Goal: Navigation & Orientation: Find specific page/section

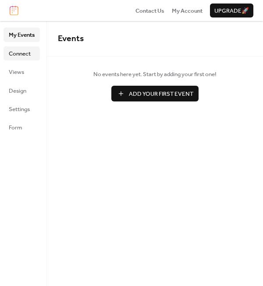
click at [19, 57] on span "Connect" at bounding box center [20, 53] width 22 height 9
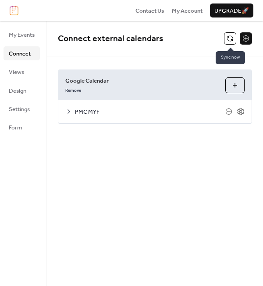
click at [229, 36] on button at bounding box center [230, 38] width 12 height 12
